Goal: Information Seeking & Learning: Learn about a topic

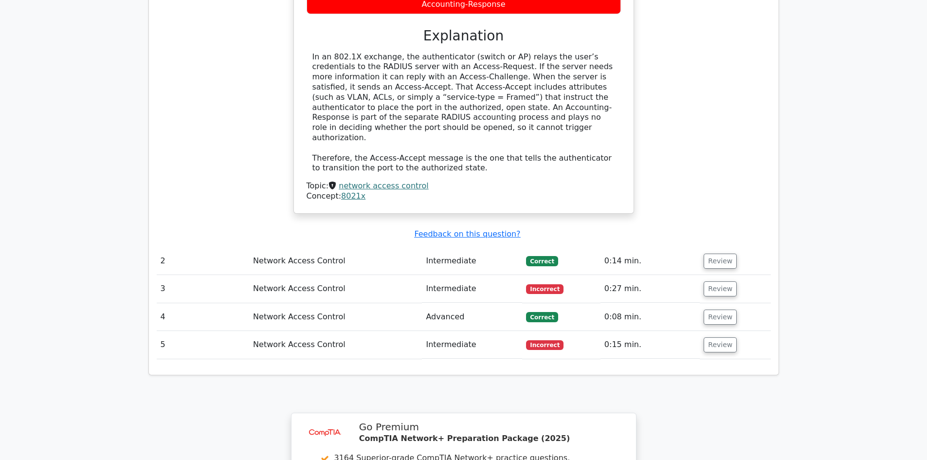
scroll to position [1214, 0]
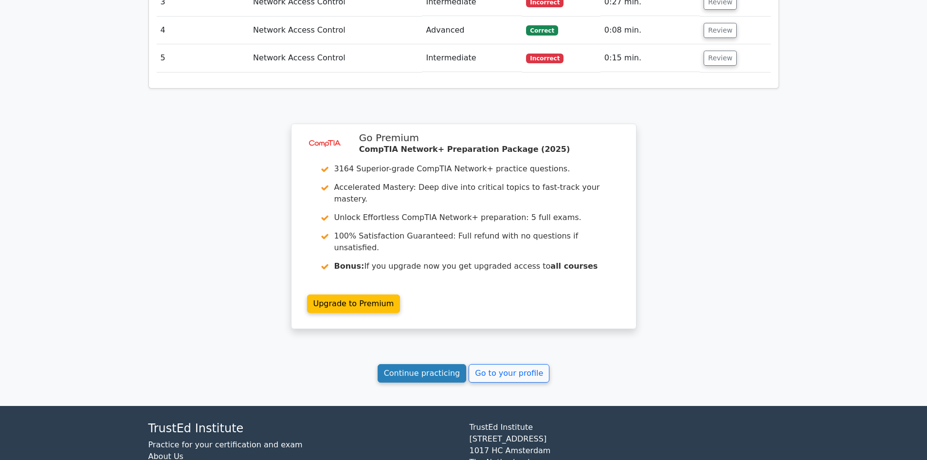
click at [424, 364] on link "Continue practicing" at bounding box center [422, 373] width 89 height 18
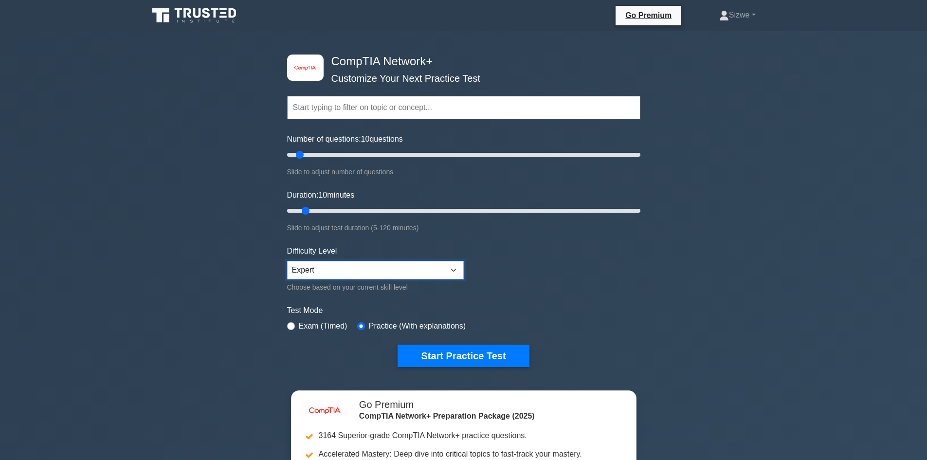
click at [445, 273] on select "Beginner Intermediate Expert" at bounding box center [375, 270] width 177 height 18
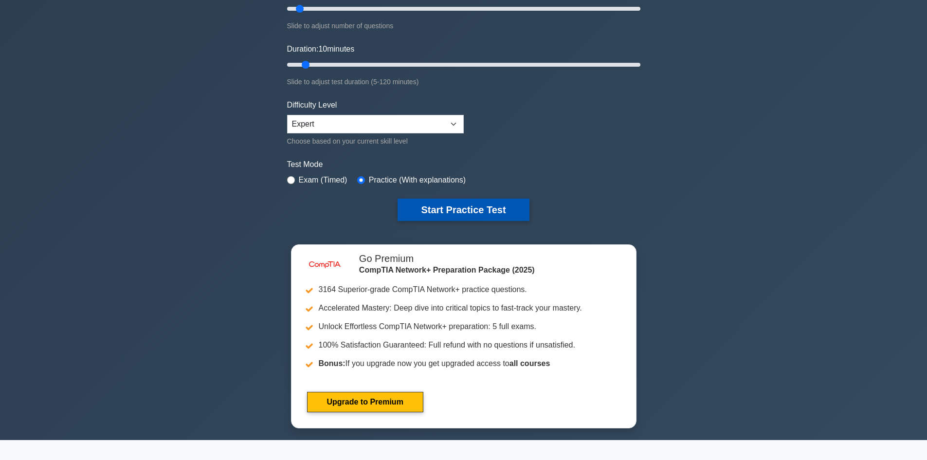
click at [450, 204] on button "Start Practice Test" at bounding box center [463, 210] width 131 height 22
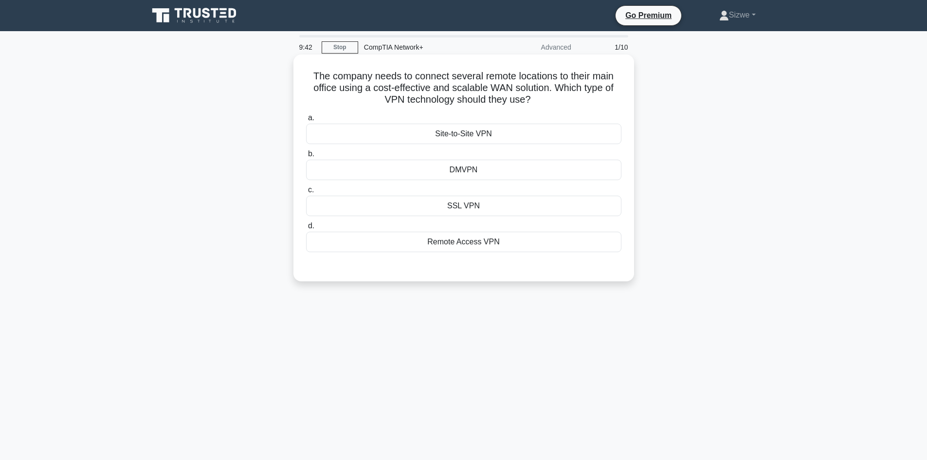
click at [468, 134] on div "Site-to-Site VPN" at bounding box center [463, 134] width 315 height 20
click at [306, 121] on input "a. Site-to-Site VPN" at bounding box center [306, 118] width 0 height 6
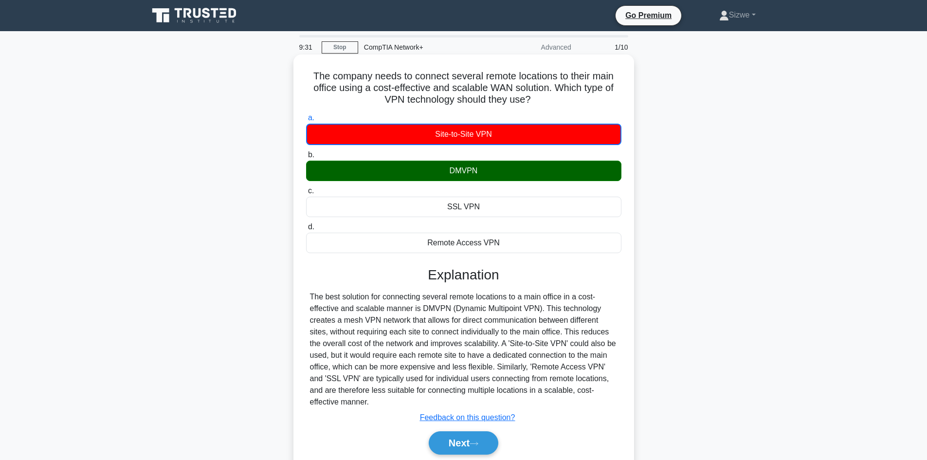
scroll to position [66, 0]
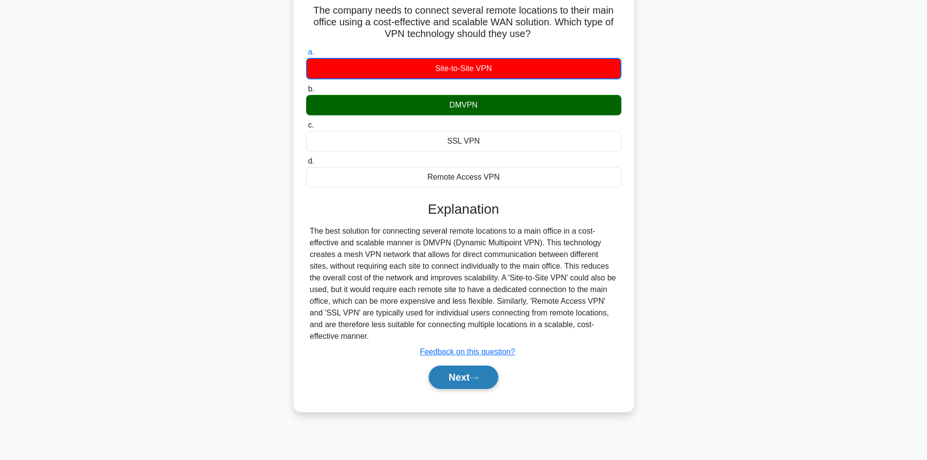
click at [456, 375] on button "Next" at bounding box center [464, 376] width 70 height 23
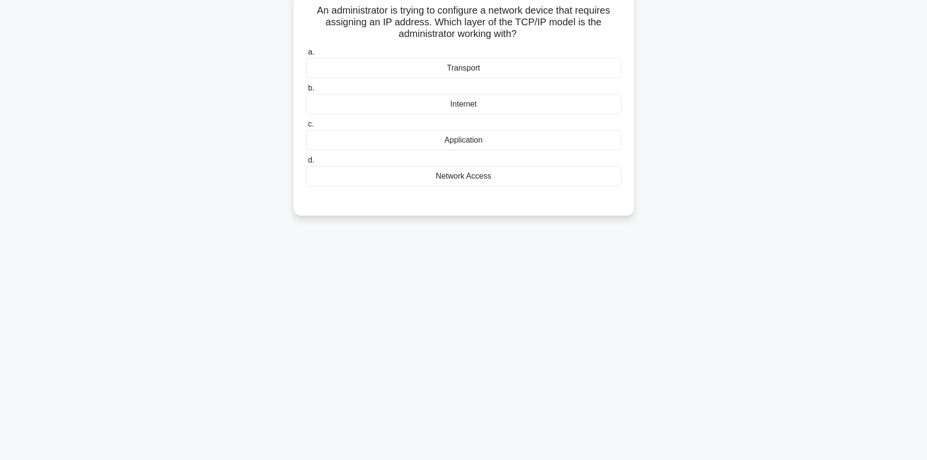
scroll to position [0, 0]
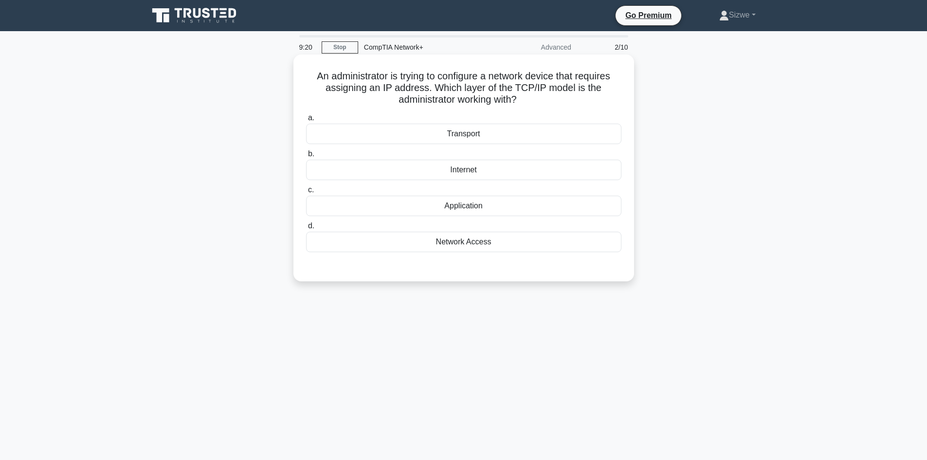
click at [460, 132] on div "Transport" at bounding box center [463, 134] width 315 height 20
click at [306, 121] on input "a. Transport" at bounding box center [306, 118] width 0 height 6
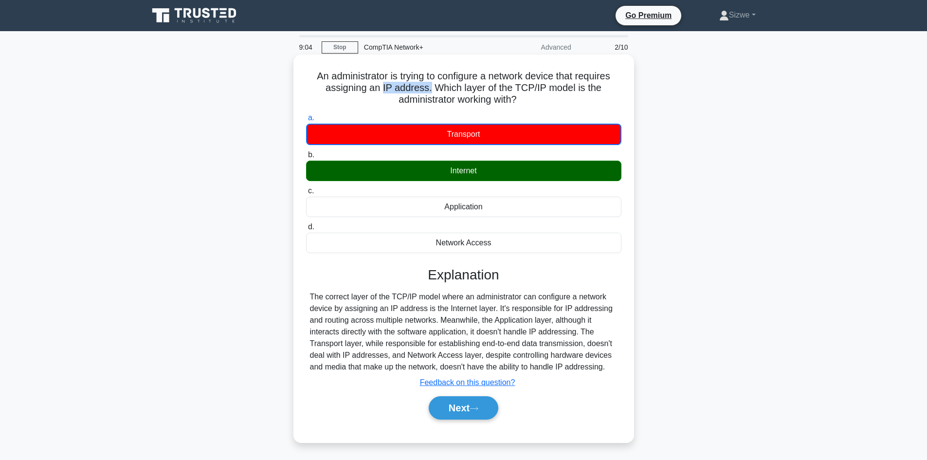
drag, startPoint x: 430, startPoint y: 88, endPoint x: 382, endPoint y: 88, distance: 48.2
click at [382, 88] on h5 "An administrator is trying to configure a network device that requires assignin…" at bounding box center [463, 88] width 317 height 36
drag, startPoint x: 547, startPoint y: 89, endPoint x: 517, endPoint y: 88, distance: 30.2
click at [517, 88] on h5 "An administrator is trying to configure a network device that requires assignin…" at bounding box center [463, 88] width 317 height 36
drag, startPoint x: 422, startPoint y: 87, endPoint x: 381, endPoint y: 88, distance: 41.4
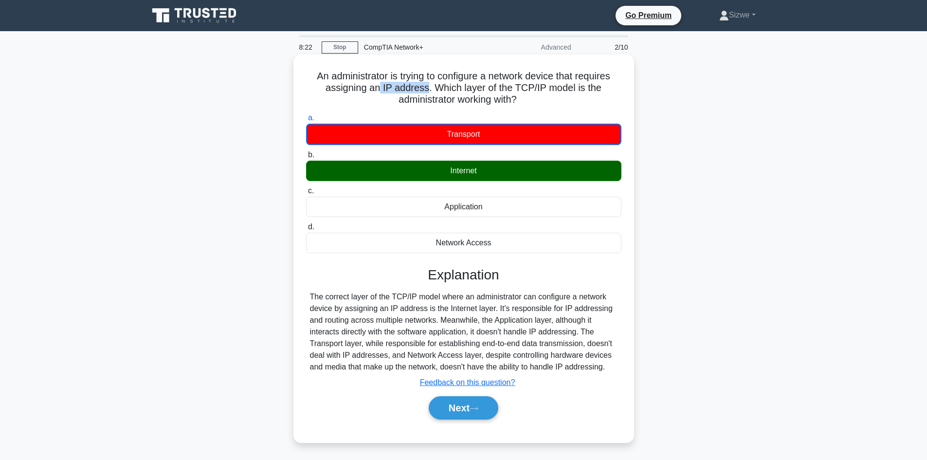
click at [381, 88] on h5 "An administrator is trying to configure a network device that requires assignin…" at bounding box center [463, 88] width 317 height 36
click at [452, 408] on button "Next" at bounding box center [464, 407] width 70 height 23
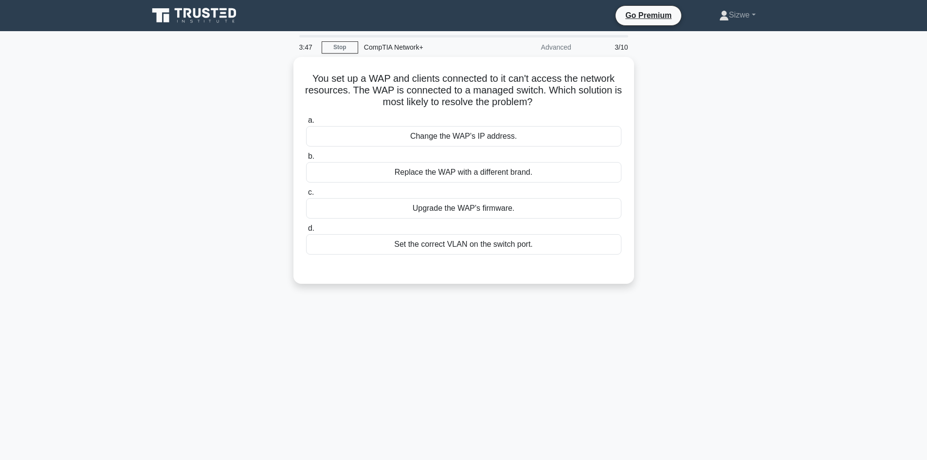
click at [812, 347] on main "3:47 Stop CompTIA Network+ Advanced 3/10 You set up a WAP and clients connected…" at bounding box center [463, 278] width 927 height 494
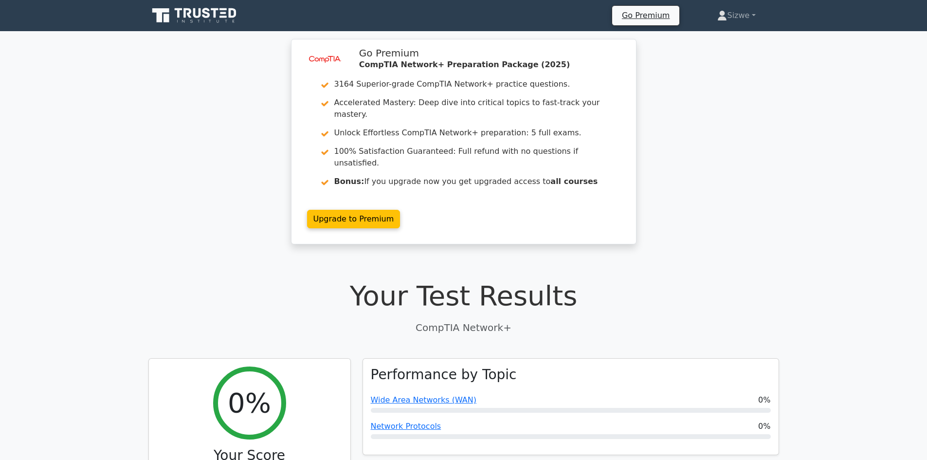
scroll to position [402, 0]
